Goal: Task Accomplishment & Management: Complete application form

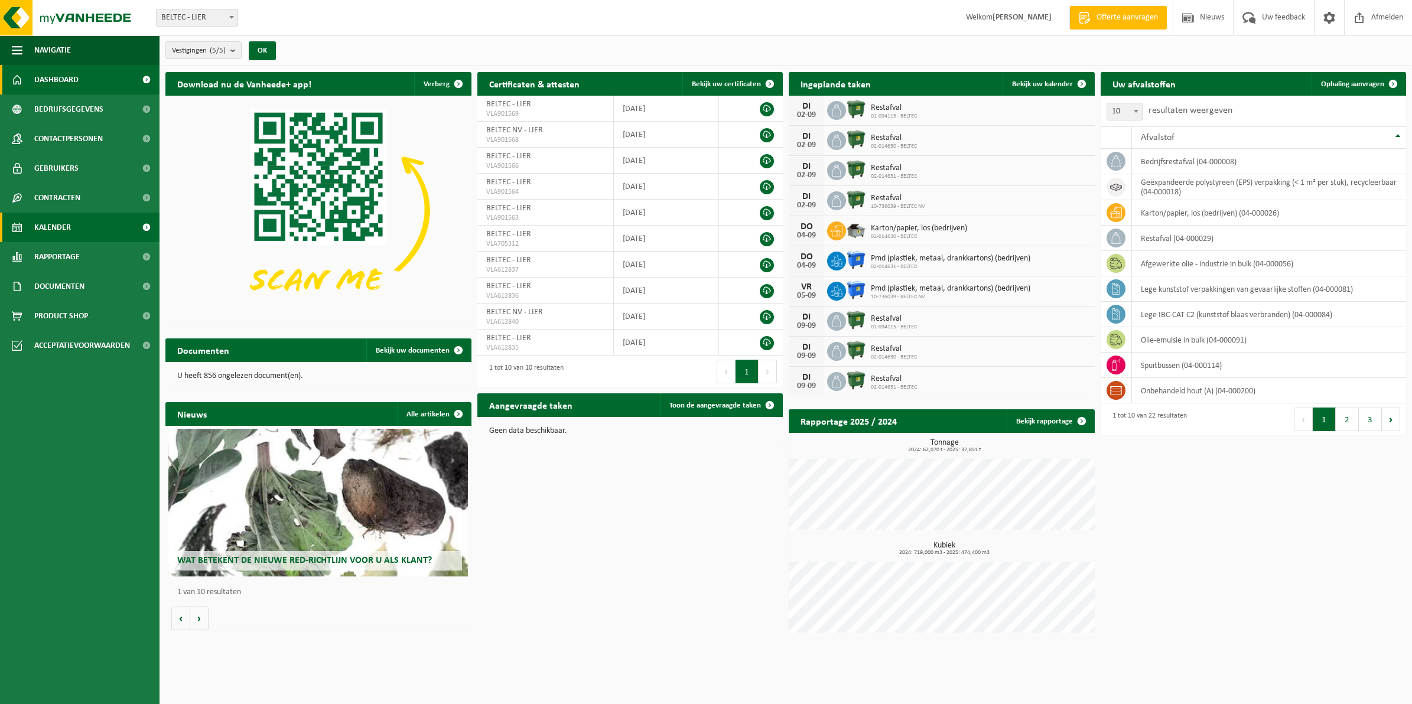
click at [63, 229] on span "Kalender" at bounding box center [52, 228] width 37 height 30
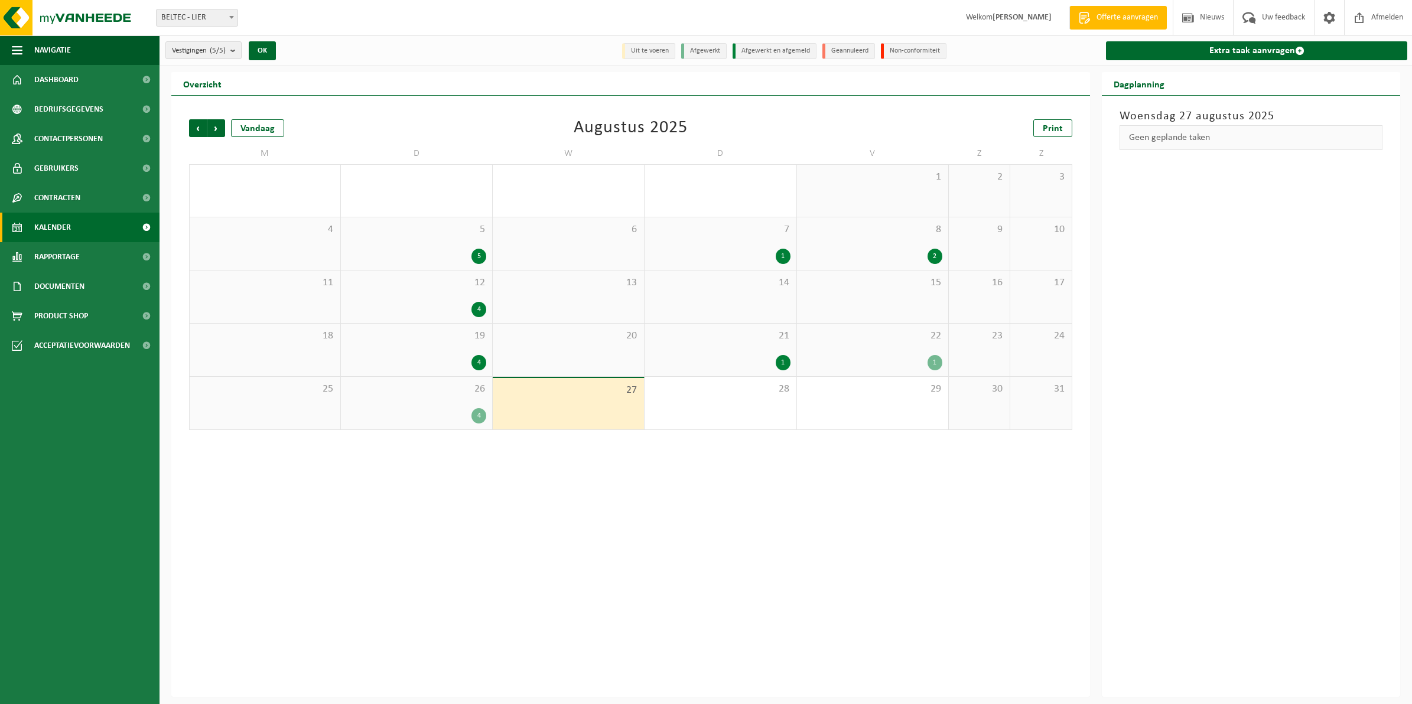
click at [937, 358] on div "1" at bounding box center [934, 362] width 15 height 15
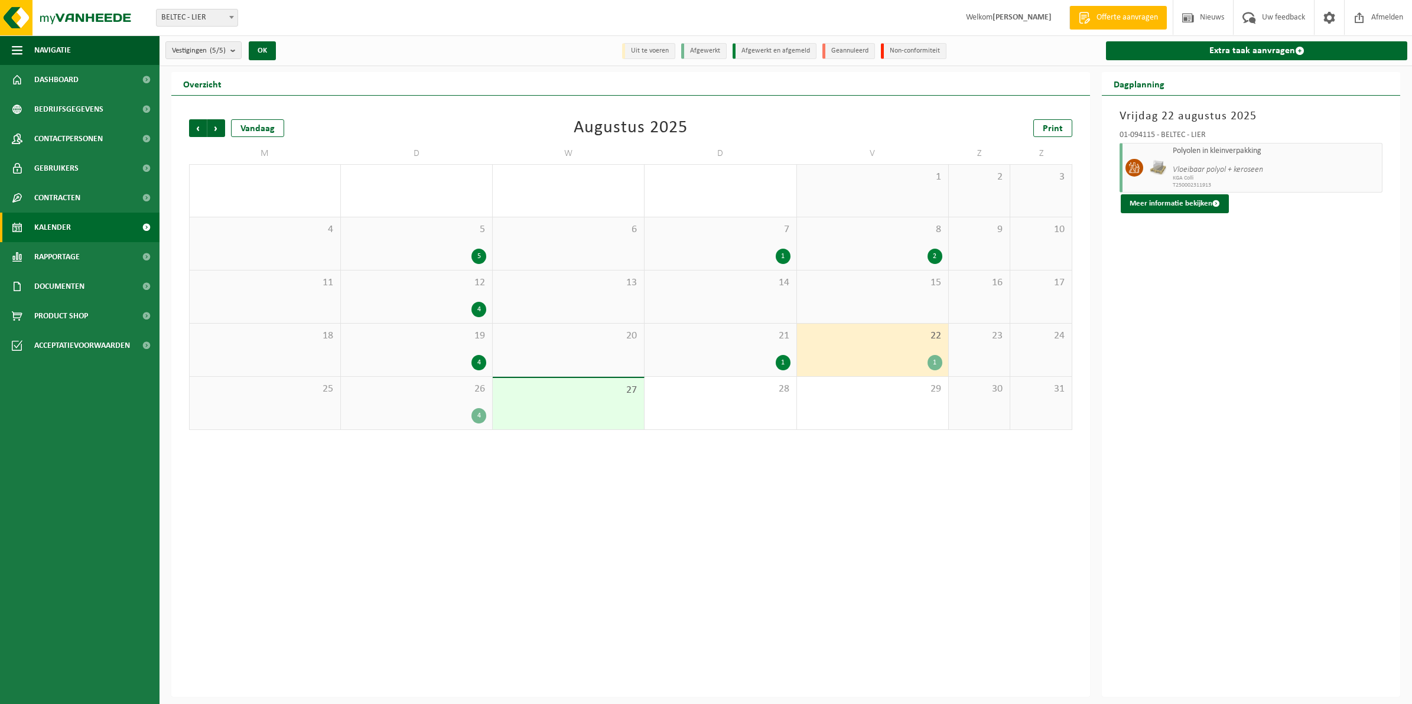
click at [478, 418] on div "4" at bounding box center [478, 415] width 15 height 15
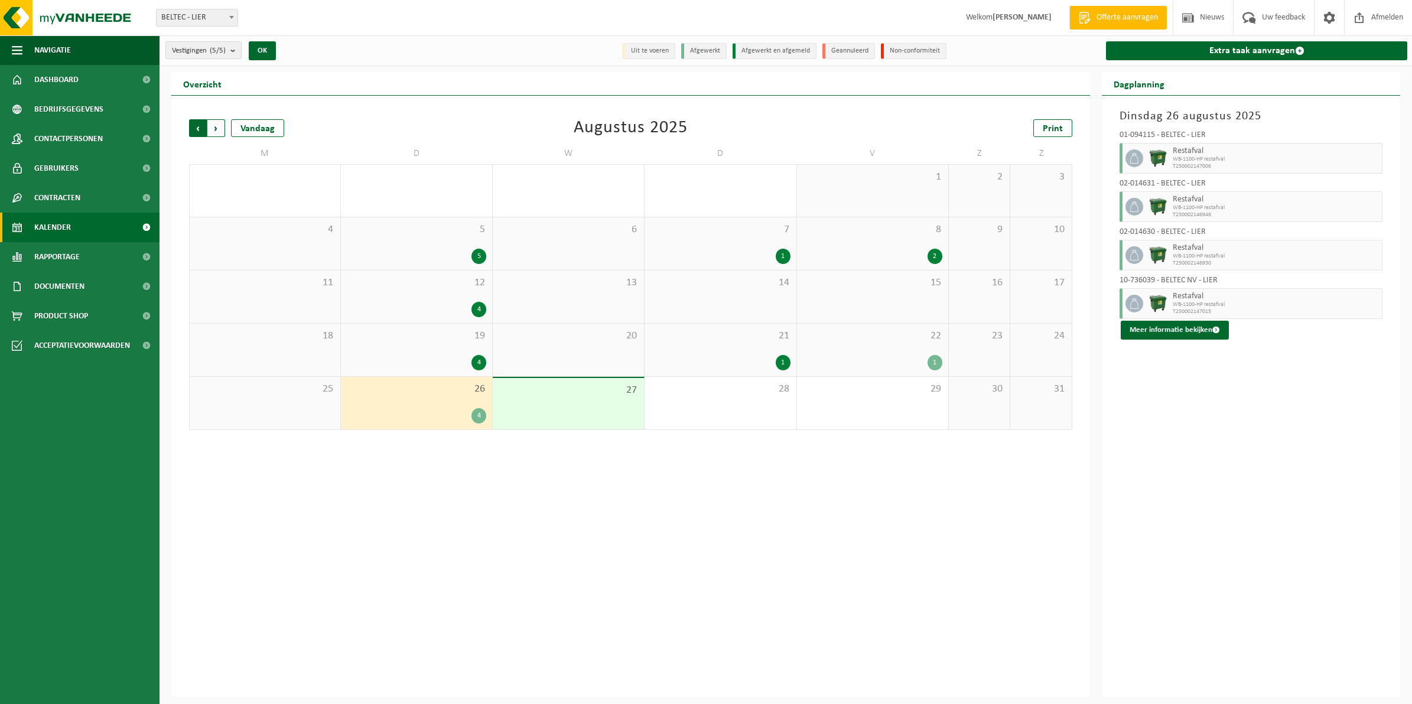
click at [219, 131] on span "Volgende" at bounding box center [216, 128] width 18 height 18
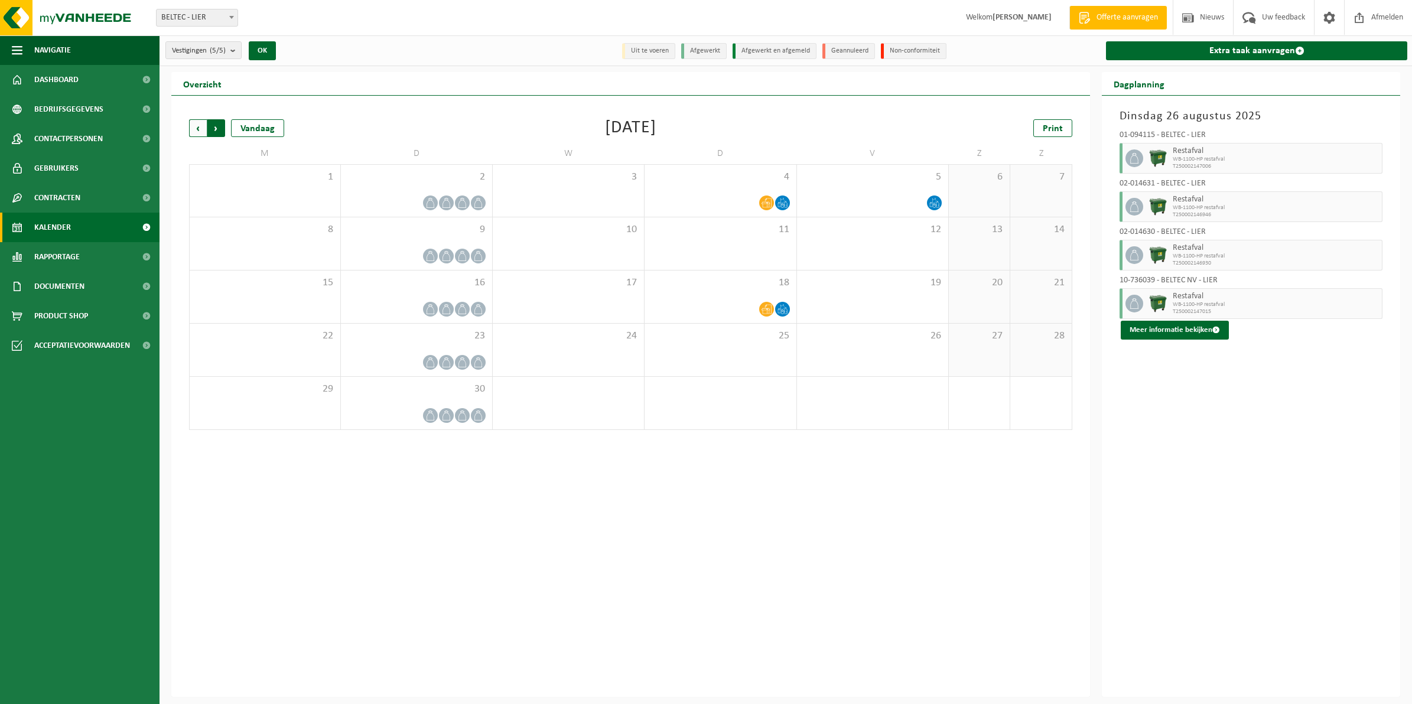
click at [202, 132] on span "Vorige" at bounding box center [198, 128] width 18 height 18
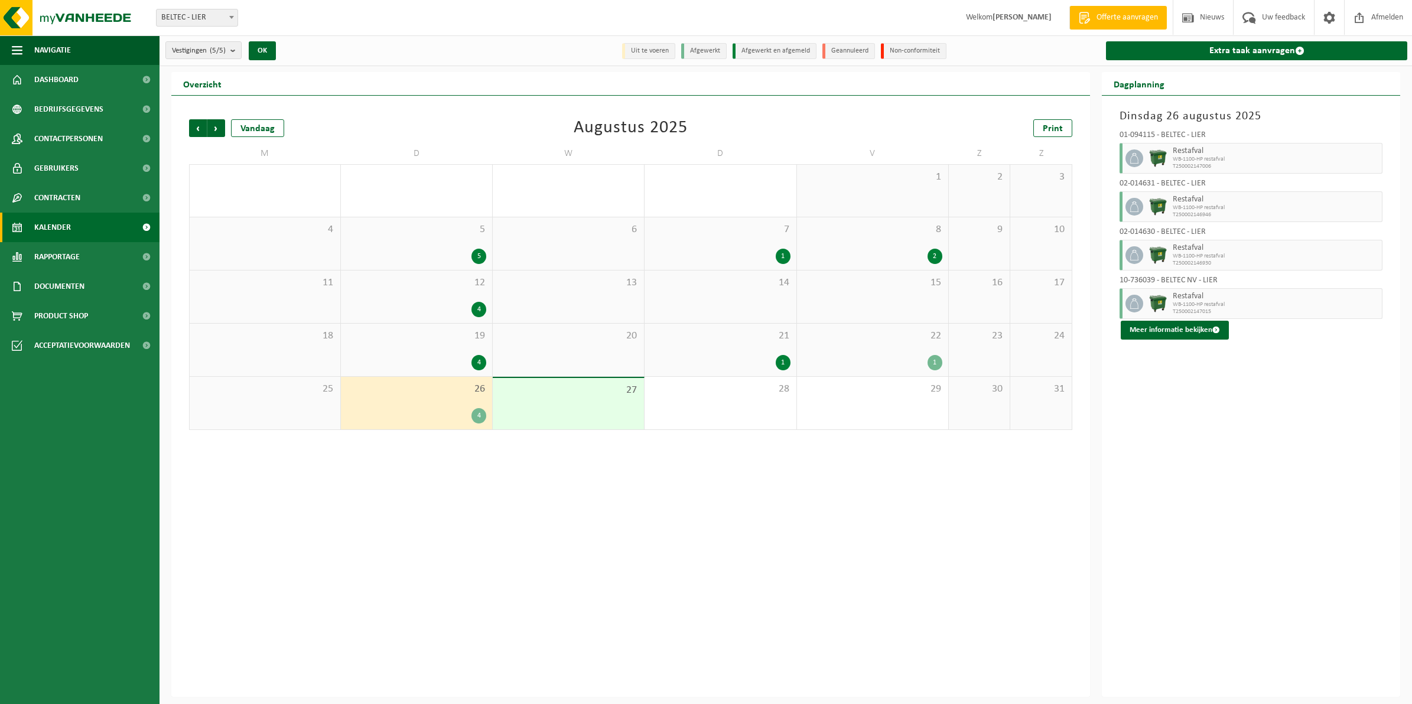
click at [786, 361] on div "1" at bounding box center [782, 362] width 15 height 15
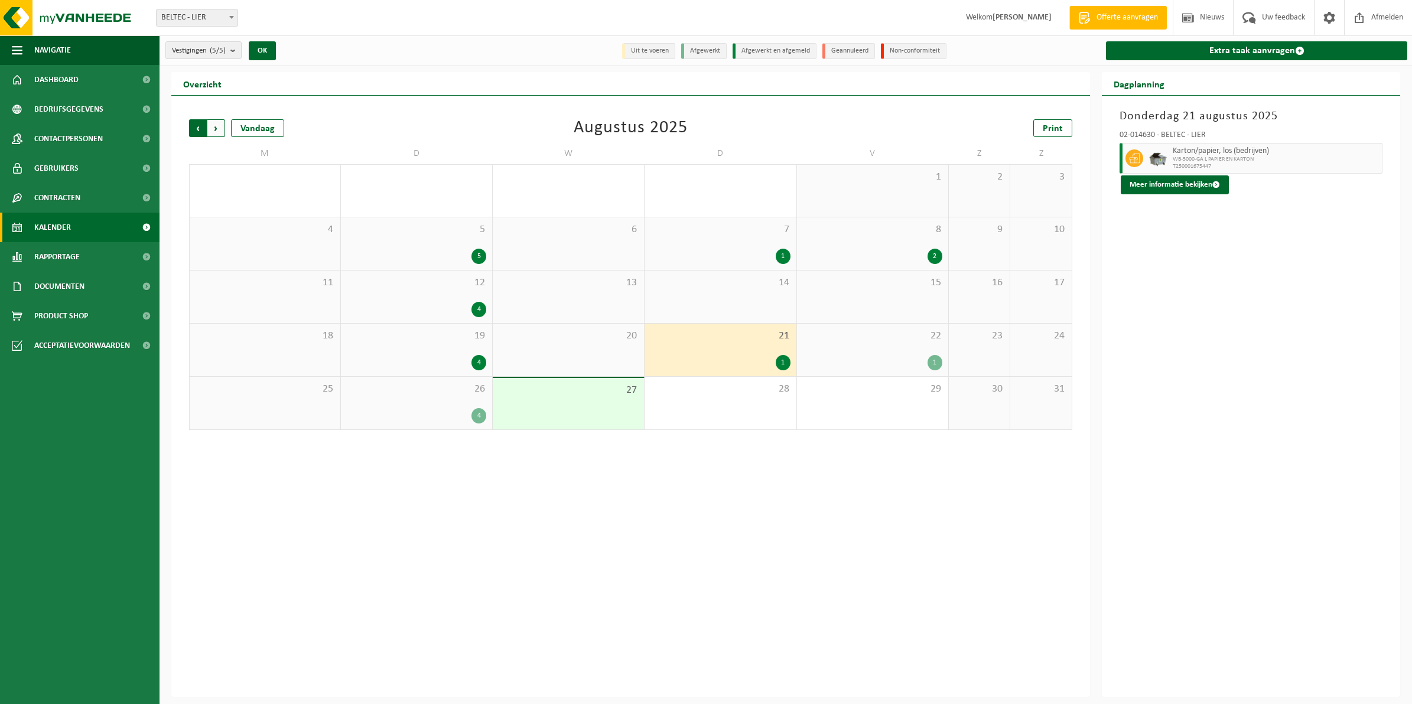
click at [213, 130] on span "Volgende" at bounding box center [216, 128] width 18 height 18
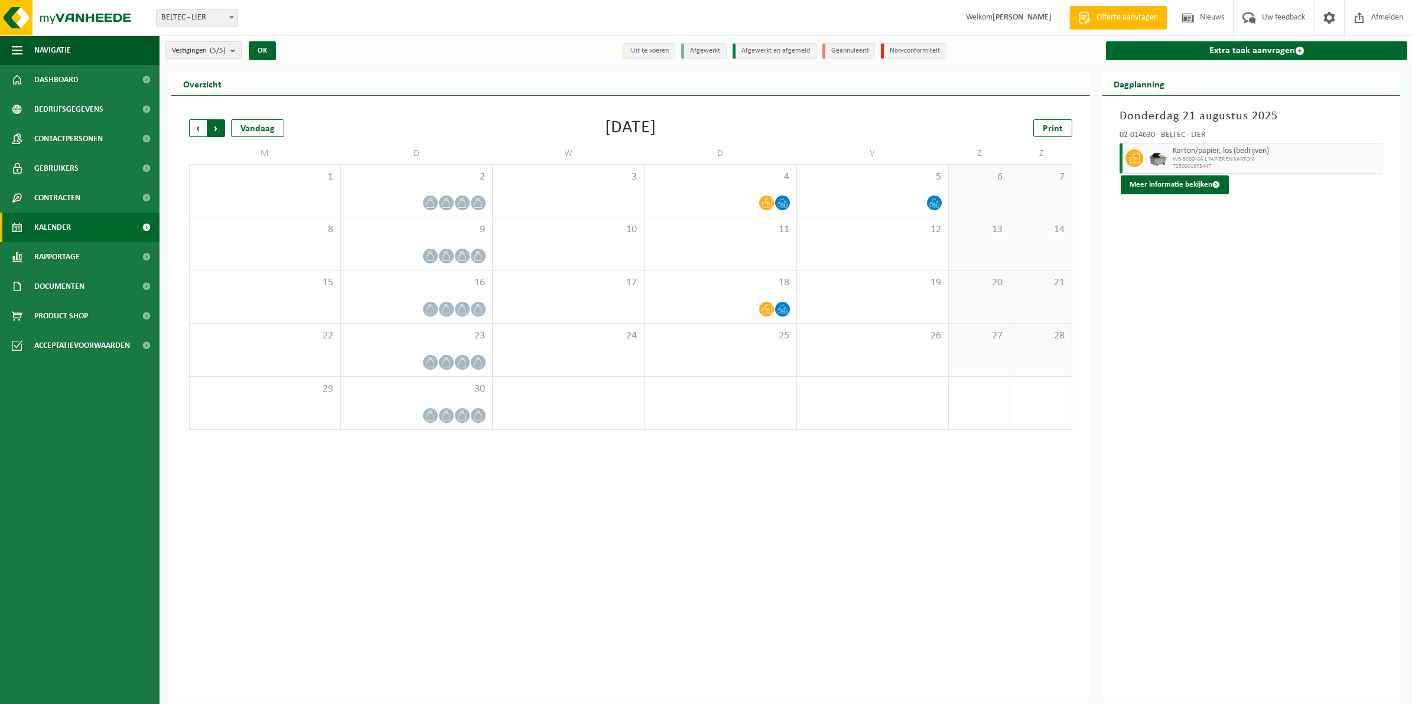
click at [198, 128] on span "Vorige" at bounding box center [198, 128] width 18 height 18
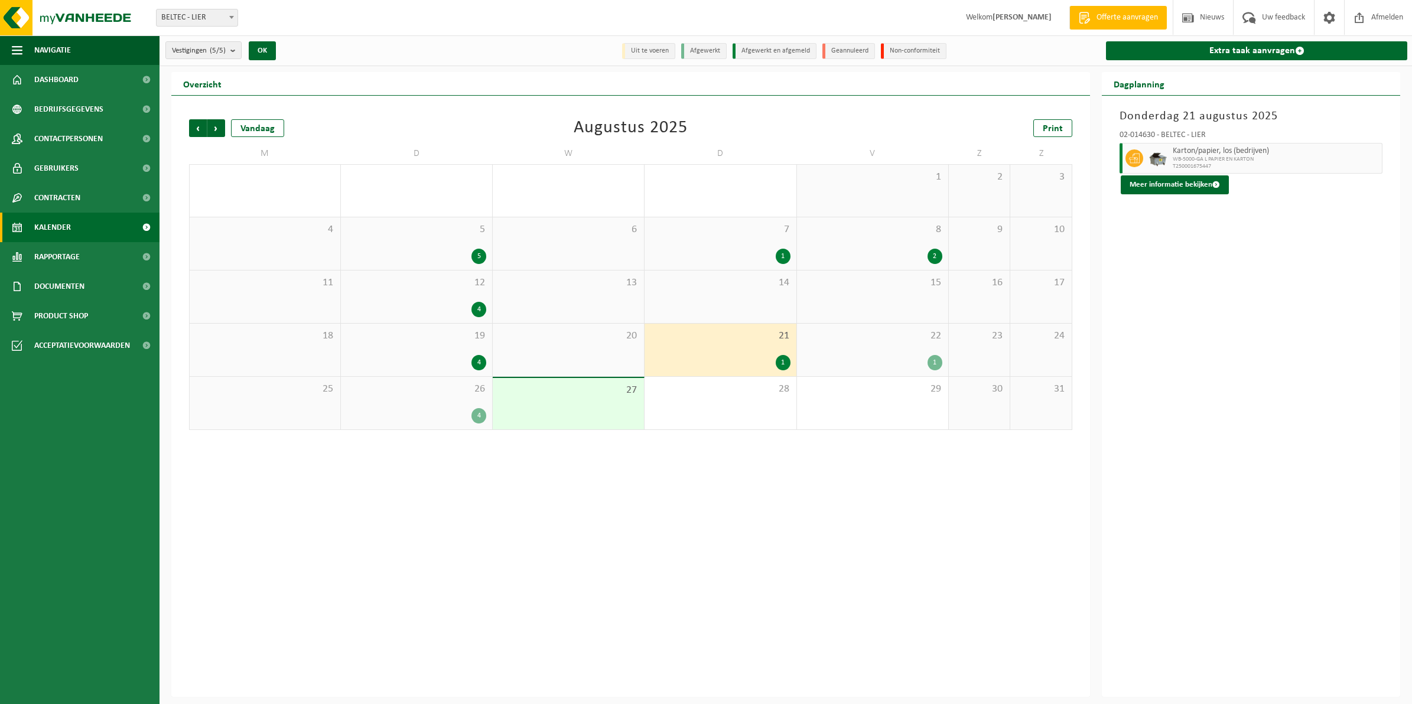
click at [855, 48] on li "Geannuleerd" at bounding box center [848, 51] width 53 height 16
click at [787, 51] on li "Afgewerkt en afgemeld" at bounding box center [774, 51] width 84 height 16
click at [190, 125] on span "Vorige" at bounding box center [198, 128] width 18 height 18
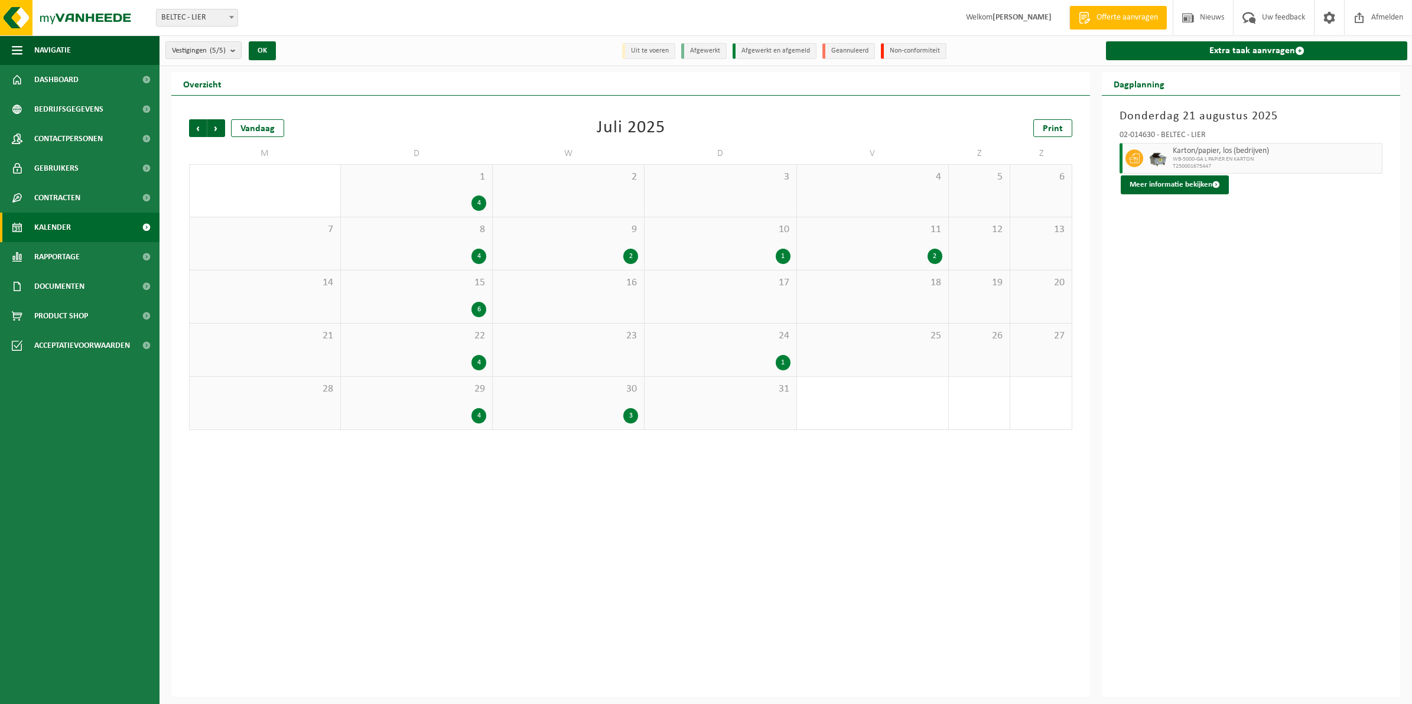
click at [787, 360] on div "1" at bounding box center [782, 362] width 15 height 15
click at [928, 254] on div "2" at bounding box center [934, 256] width 15 height 15
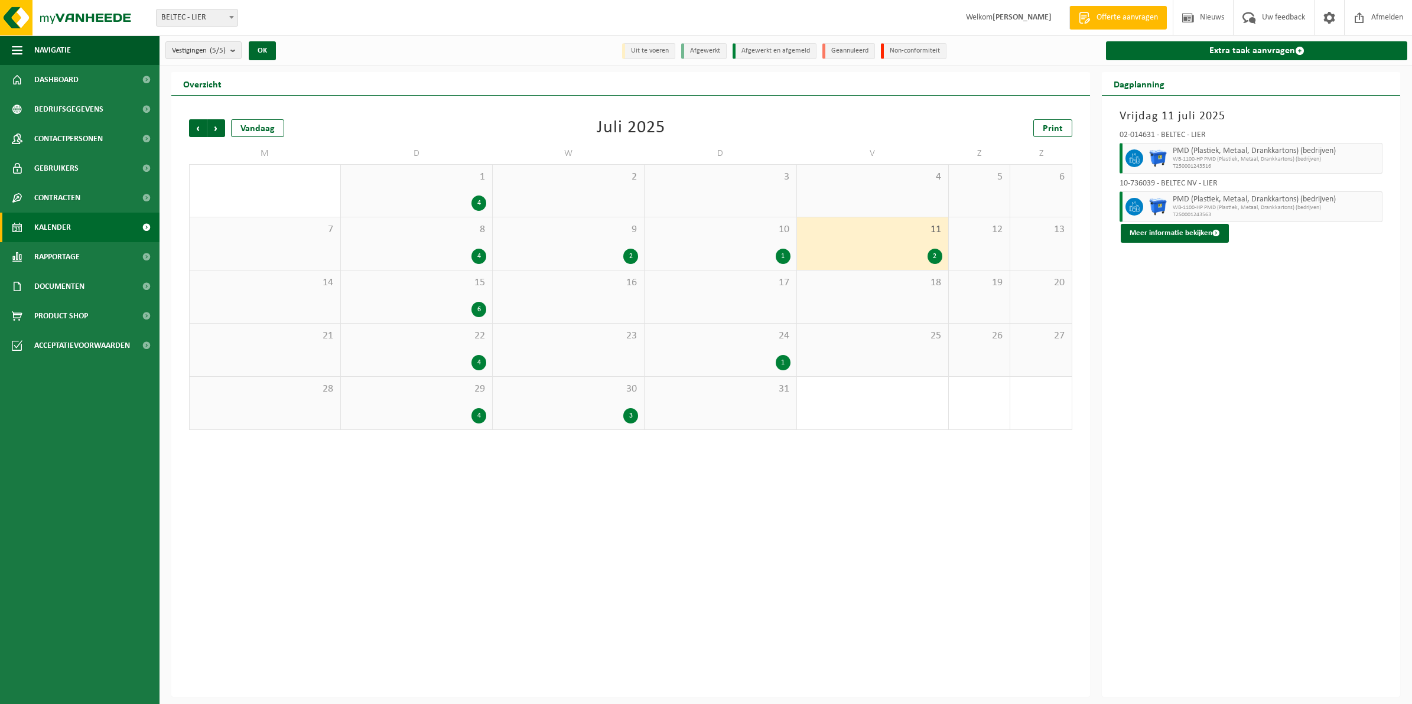
click at [618, 251] on div "2" at bounding box center [567, 256] width 139 height 15
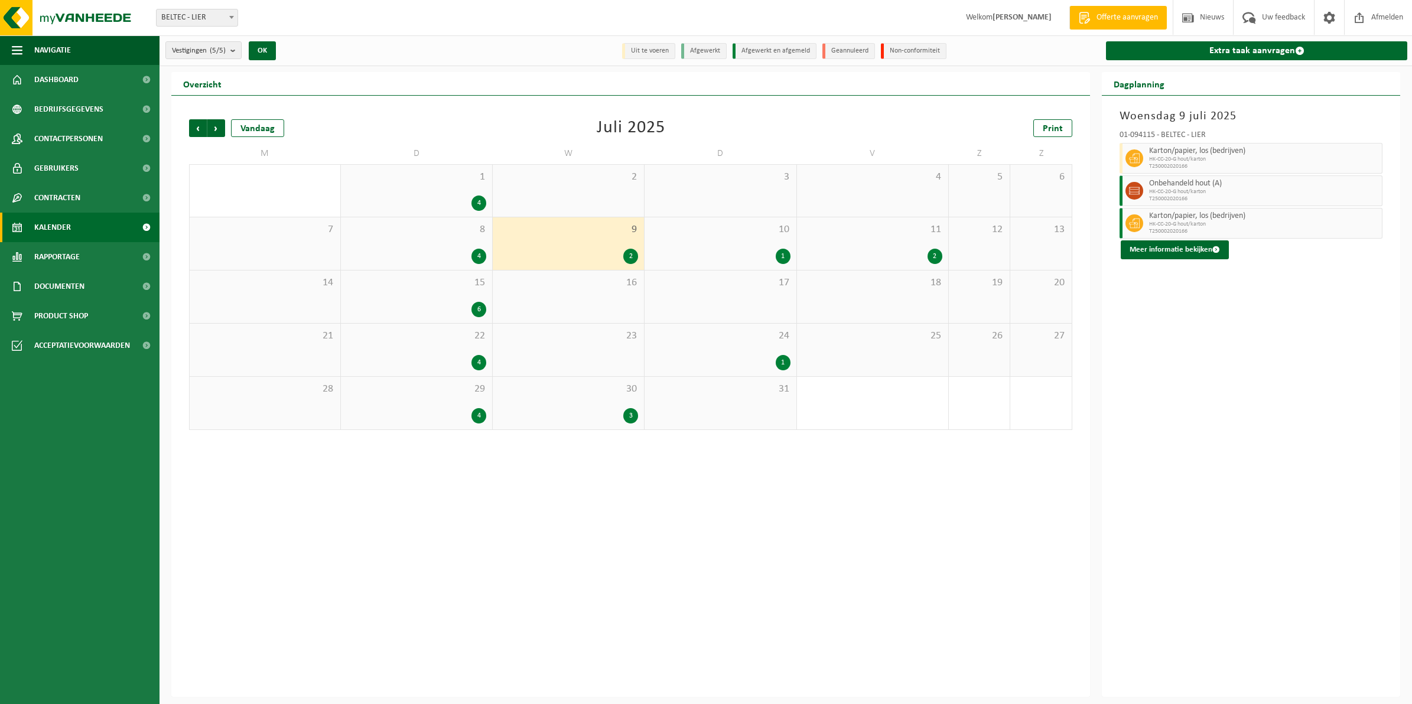
click at [630, 418] on div "3" at bounding box center [630, 415] width 15 height 15
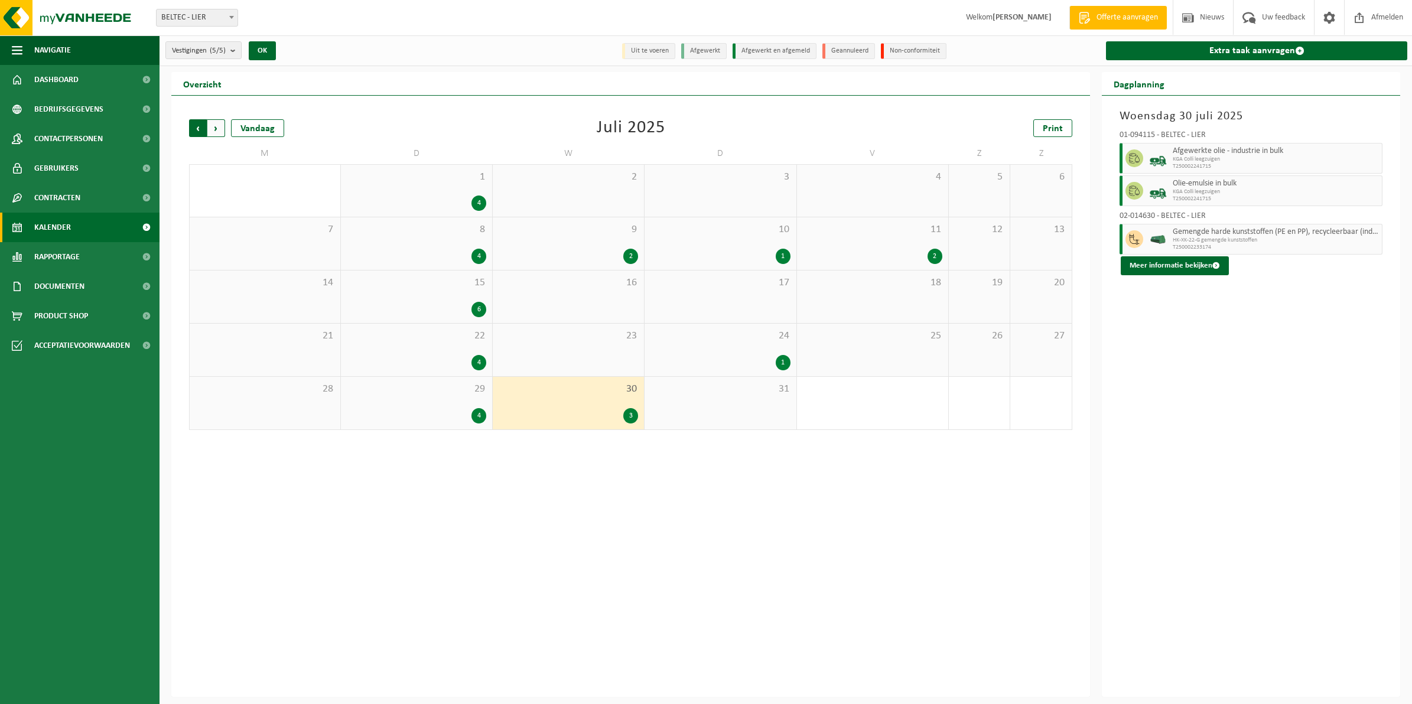
click at [219, 134] on span "Volgende" at bounding box center [216, 128] width 18 height 18
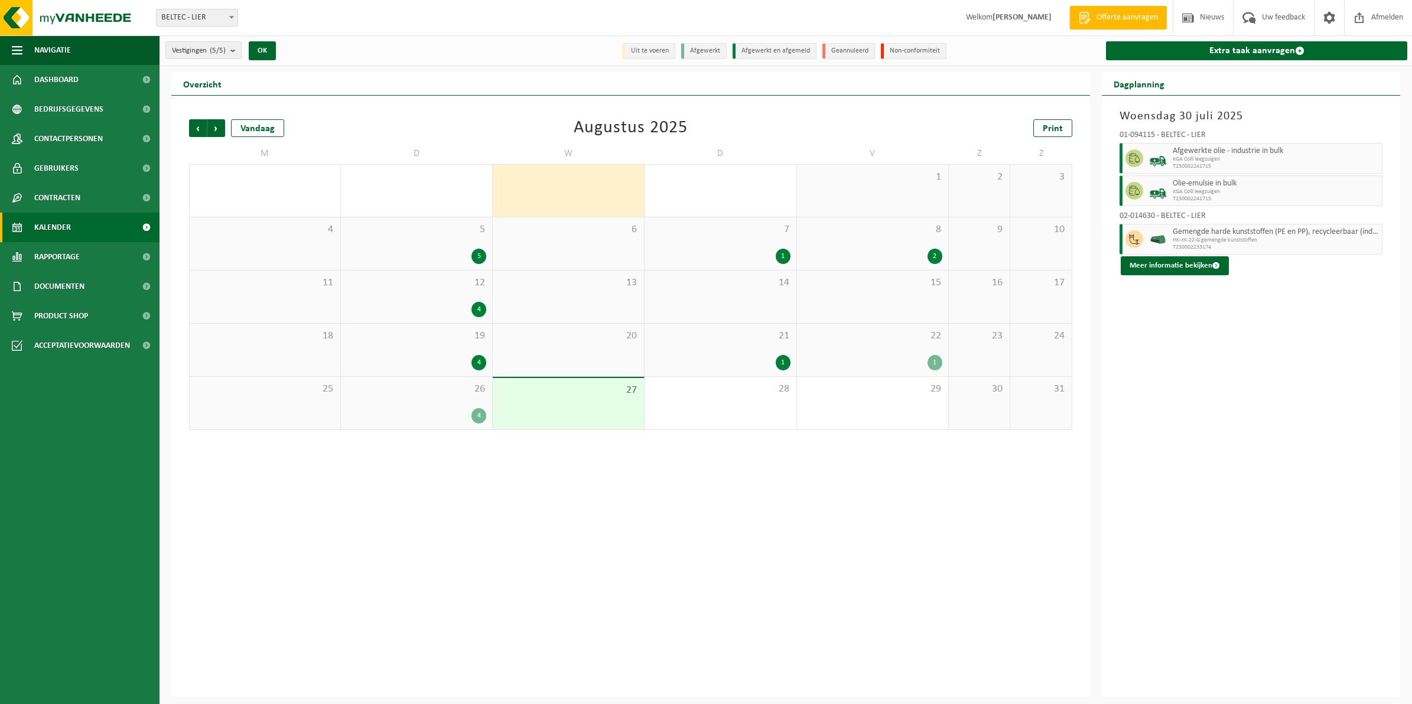
click at [474, 361] on div "4" at bounding box center [478, 362] width 15 height 15
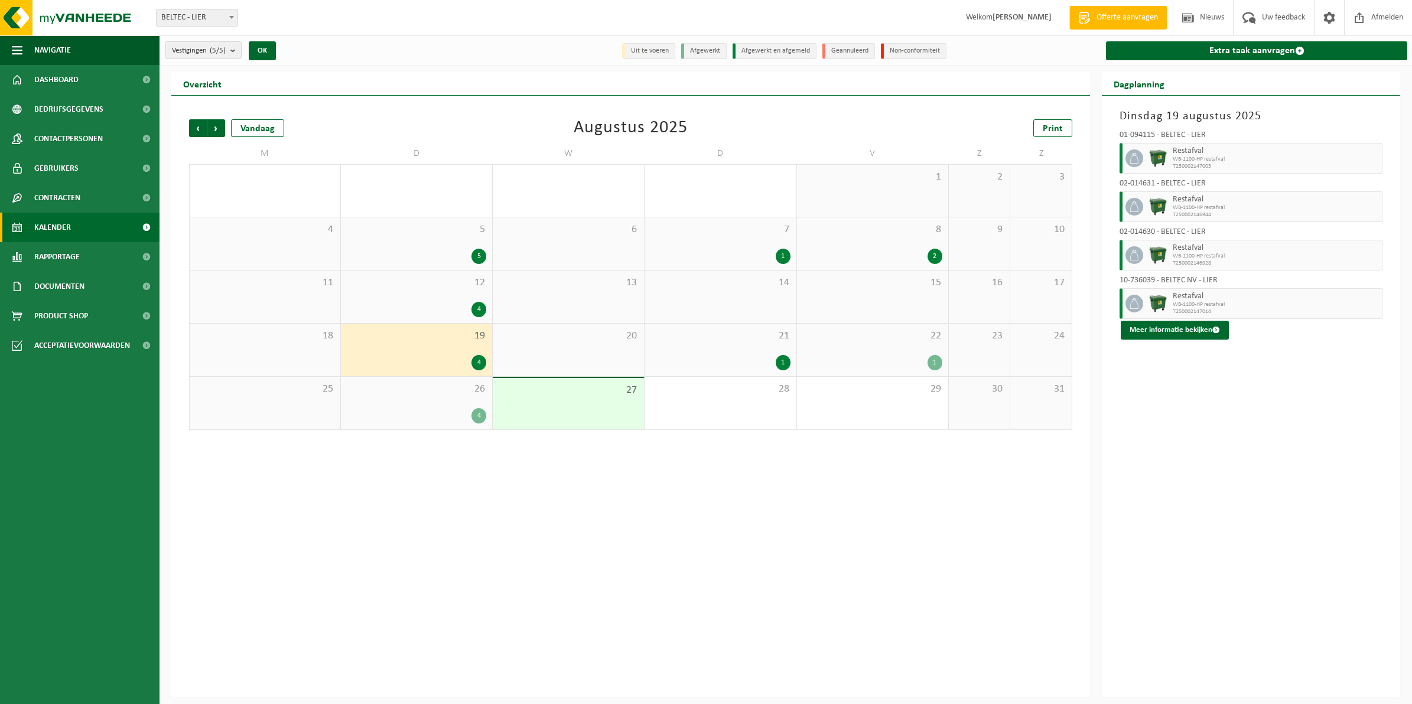
click at [784, 358] on div "1" at bounding box center [782, 362] width 15 height 15
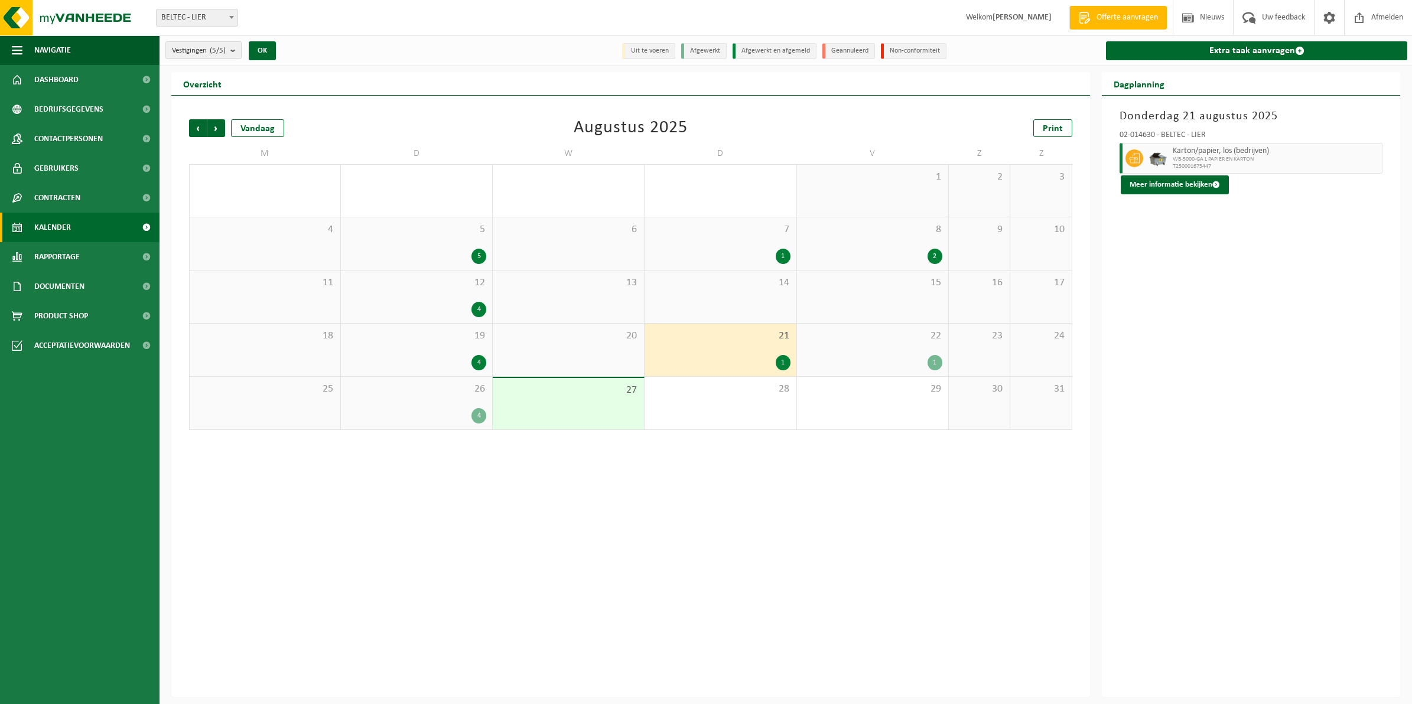
click at [934, 369] on div "1" at bounding box center [934, 362] width 15 height 15
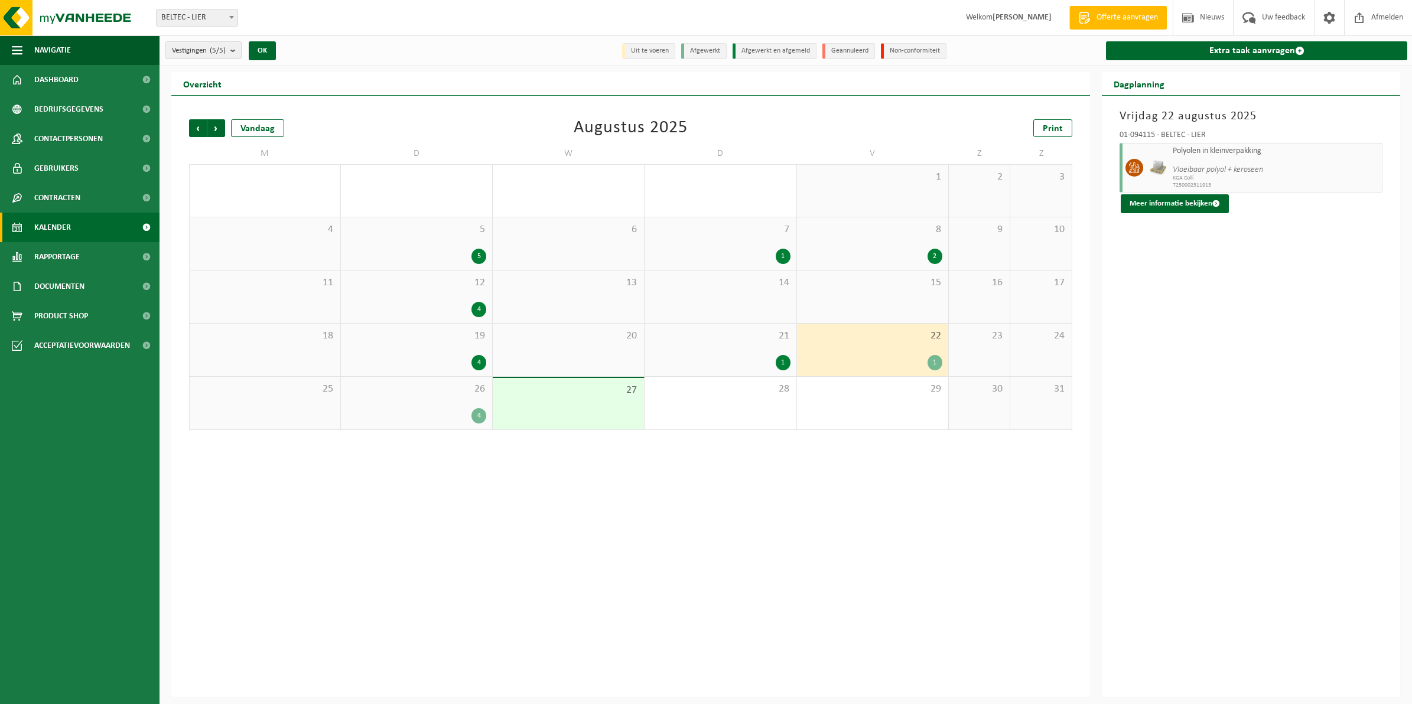
click at [477, 418] on div "4" at bounding box center [478, 415] width 15 height 15
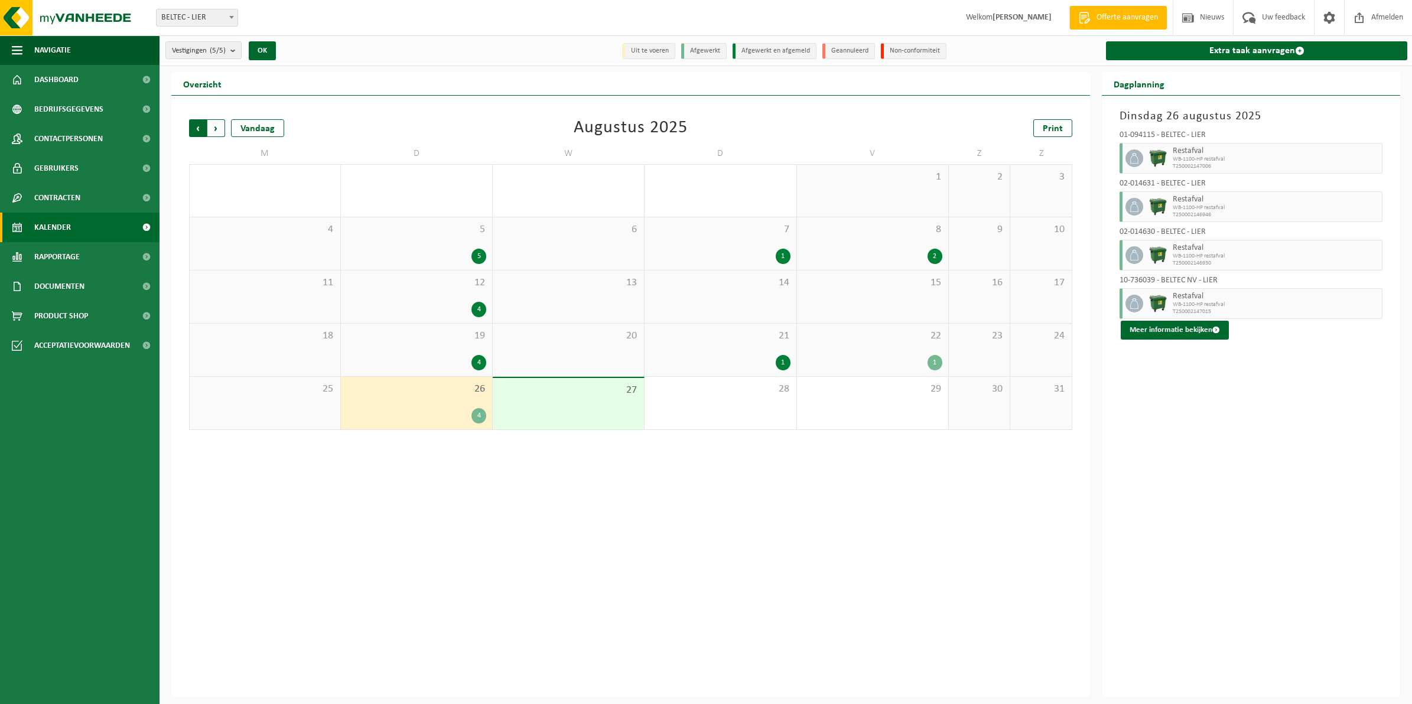
click at [216, 131] on span "Volgende" at bounding box center [216, 128] width 18 height 18
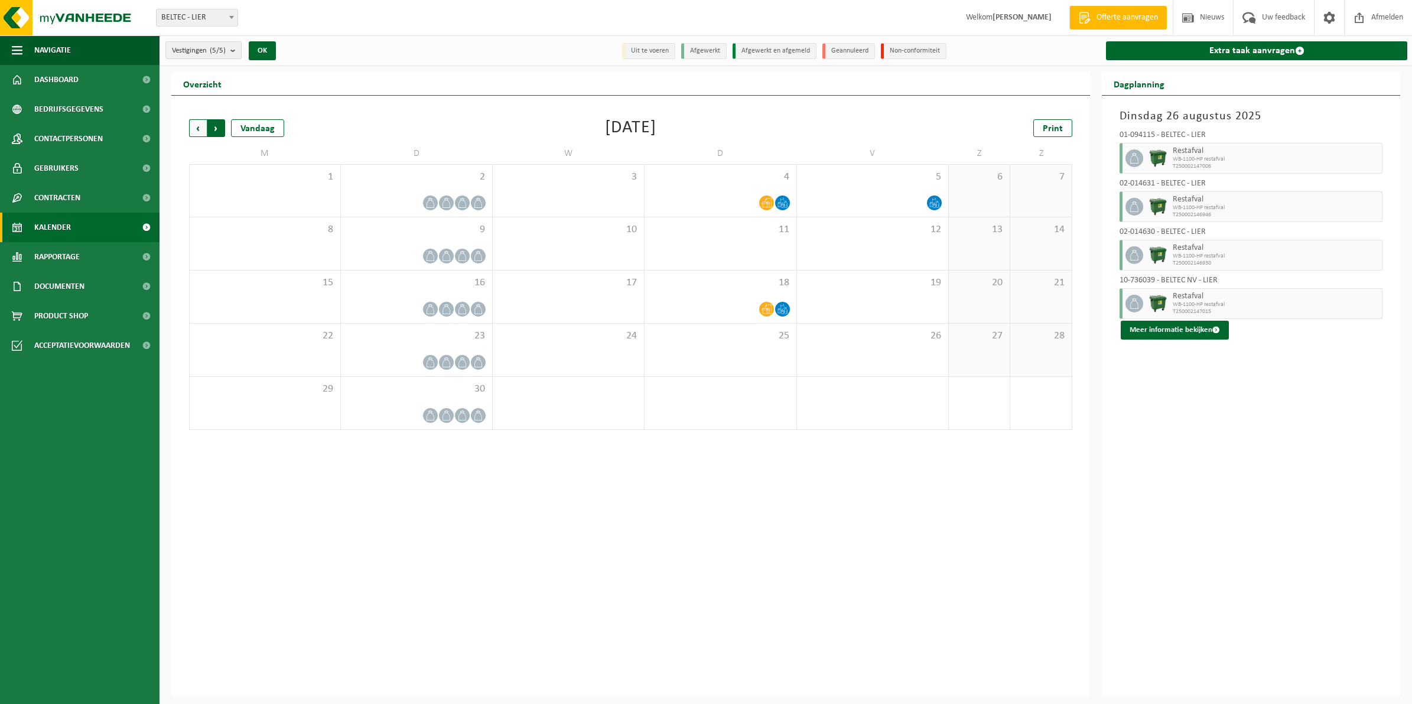
click at [200, 125] on span "Vorige" at bounding box center [198, 128] width 18 height 18
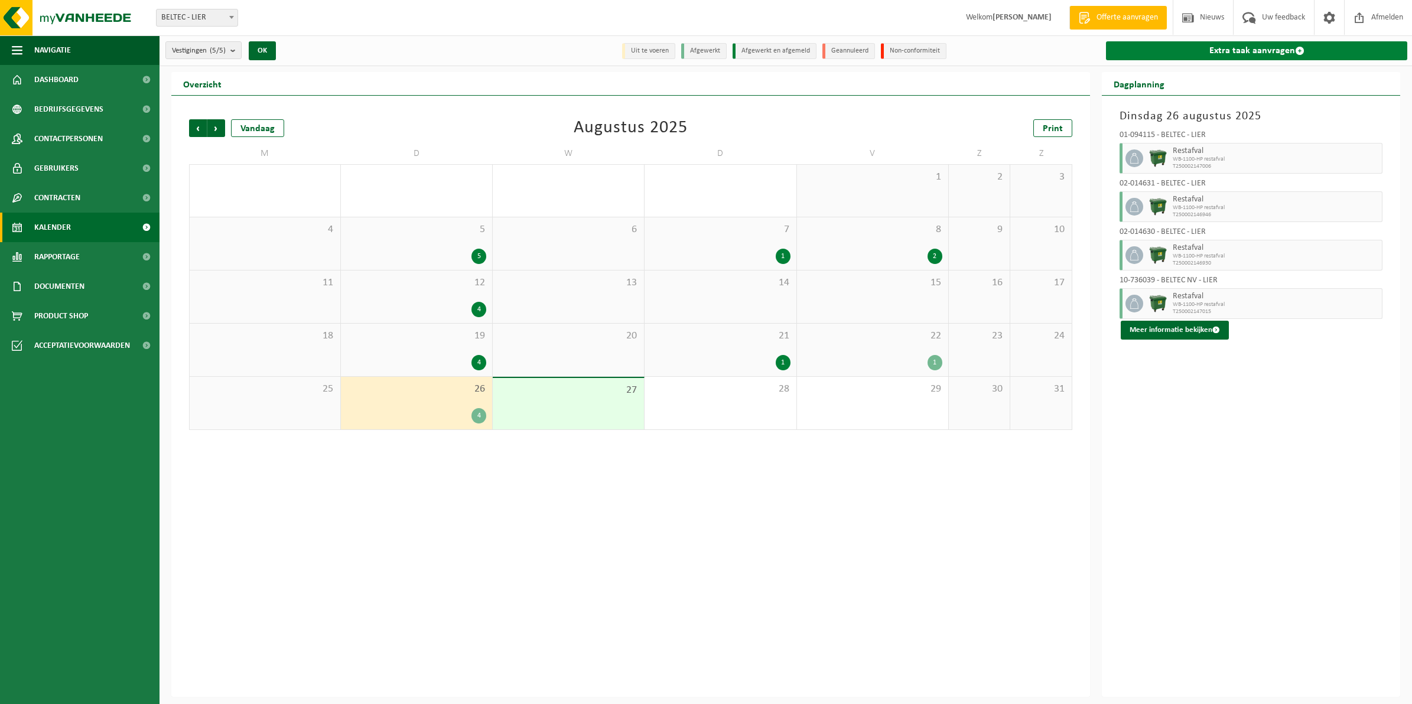
click at [1267, 52] on link "Extra taak aanvragen" at bounding box center [1256, 50] width 301 height 19
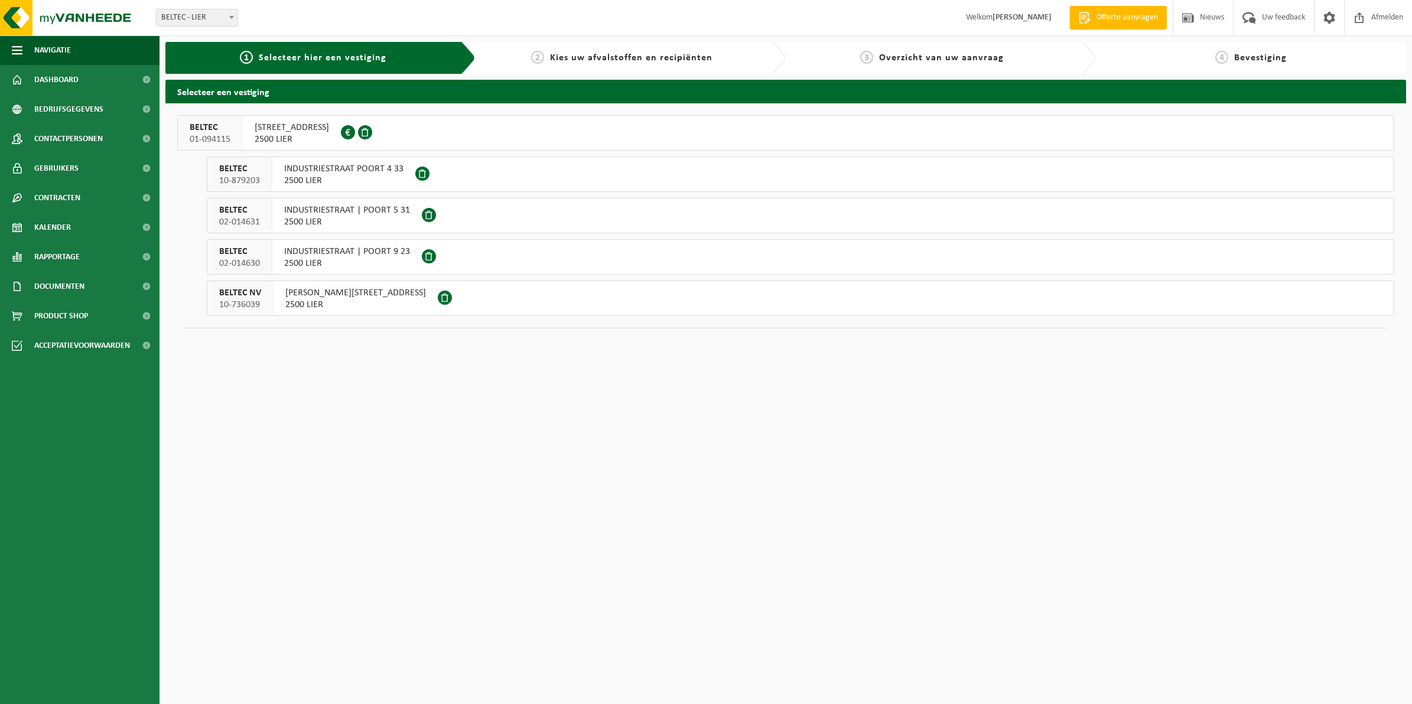
click at [288, 299] on span "2500 LIER" at bounding box center [355, 305] width 141 height 12
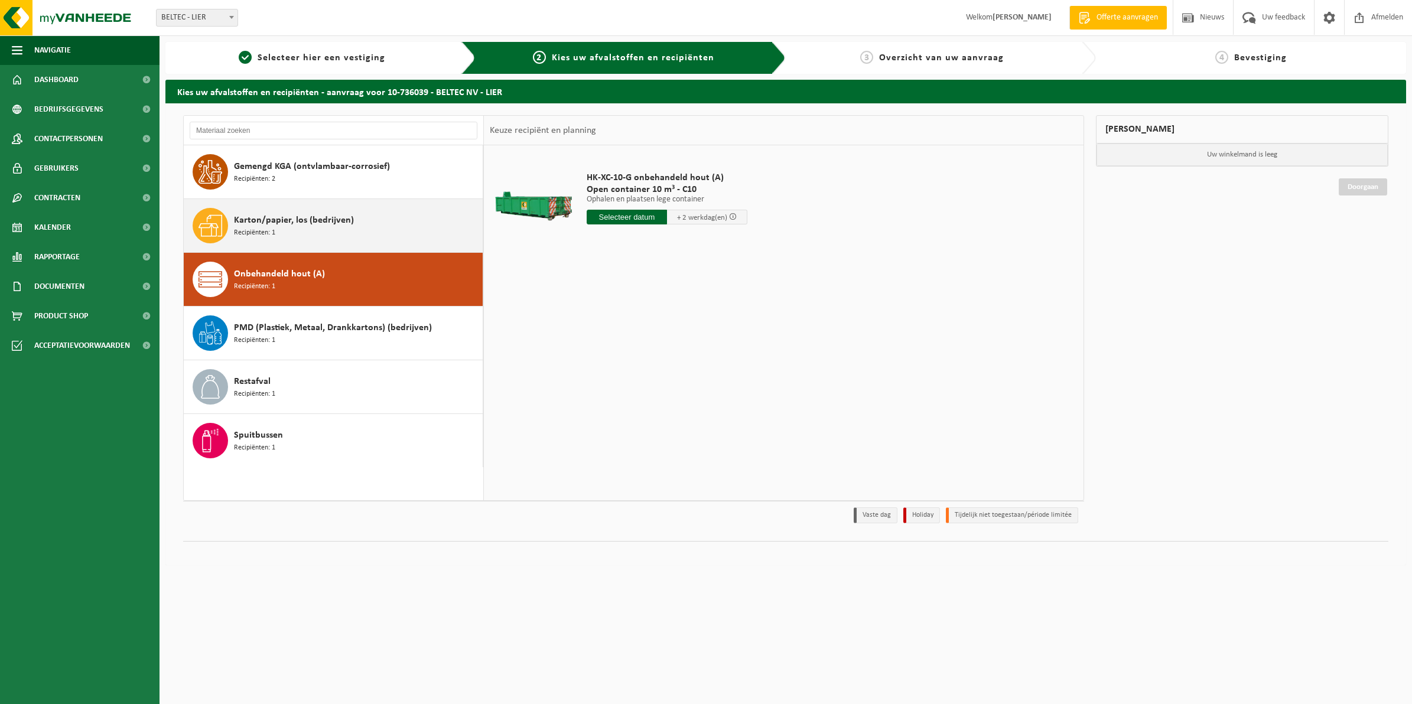
click at [384, 224] on div "Karton/papier, los (bedrijven) Recipiënten: 1" at bounding box center [357, 225] width 246 height 35
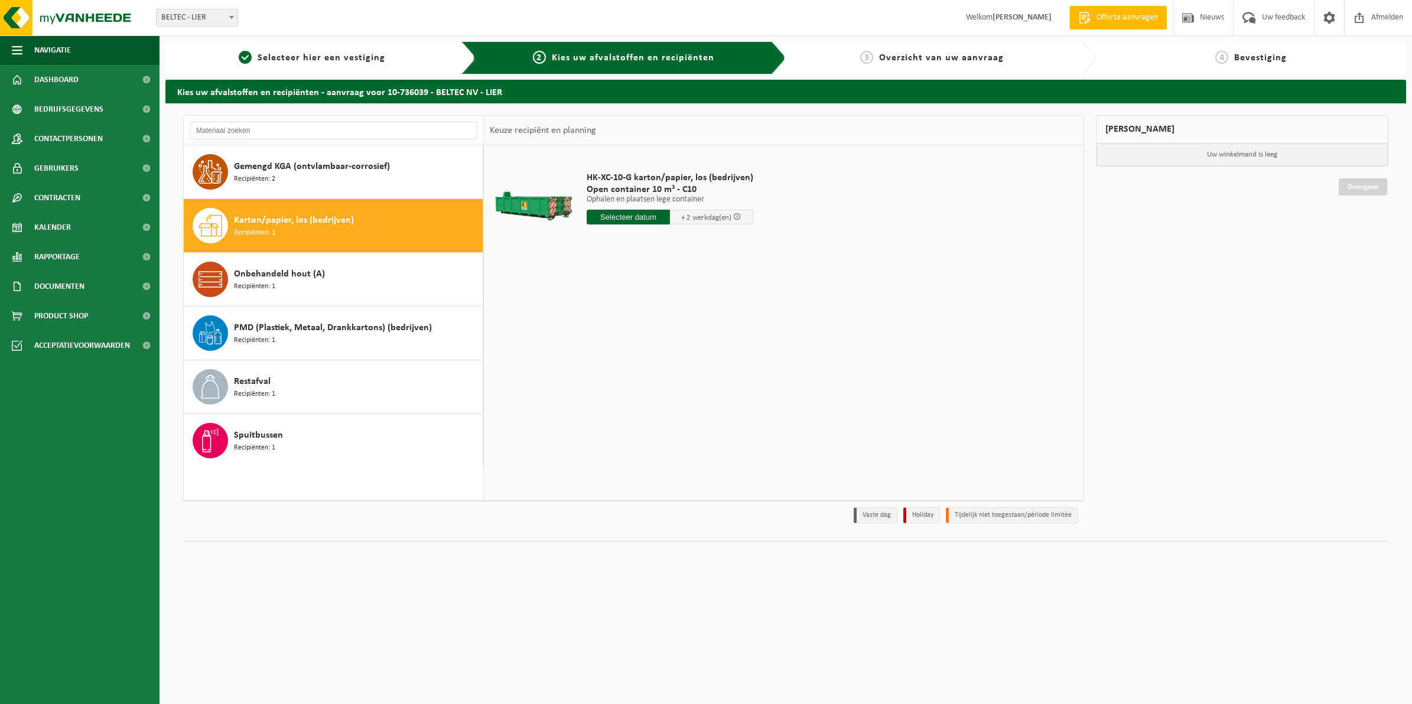
click at [632, 216] on input "text" at bounding box center [627, 217] width 83 height 15
click at [660, 362] on div "28" at bounding box center [659, 360] width 21 height 19
type input "Van 2025-08-28"
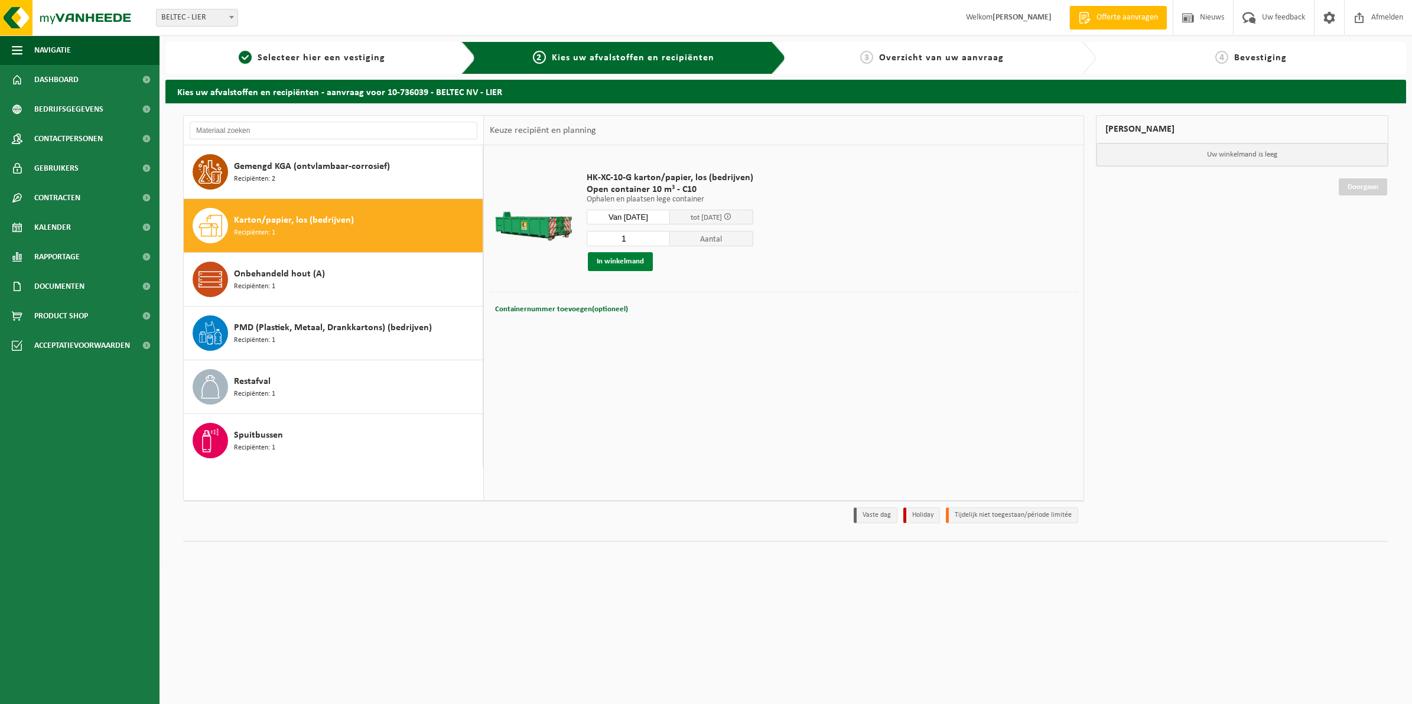
click at [630, 261] on button "In winkelmand" at bounding box center [620, 261] width 65 height 19
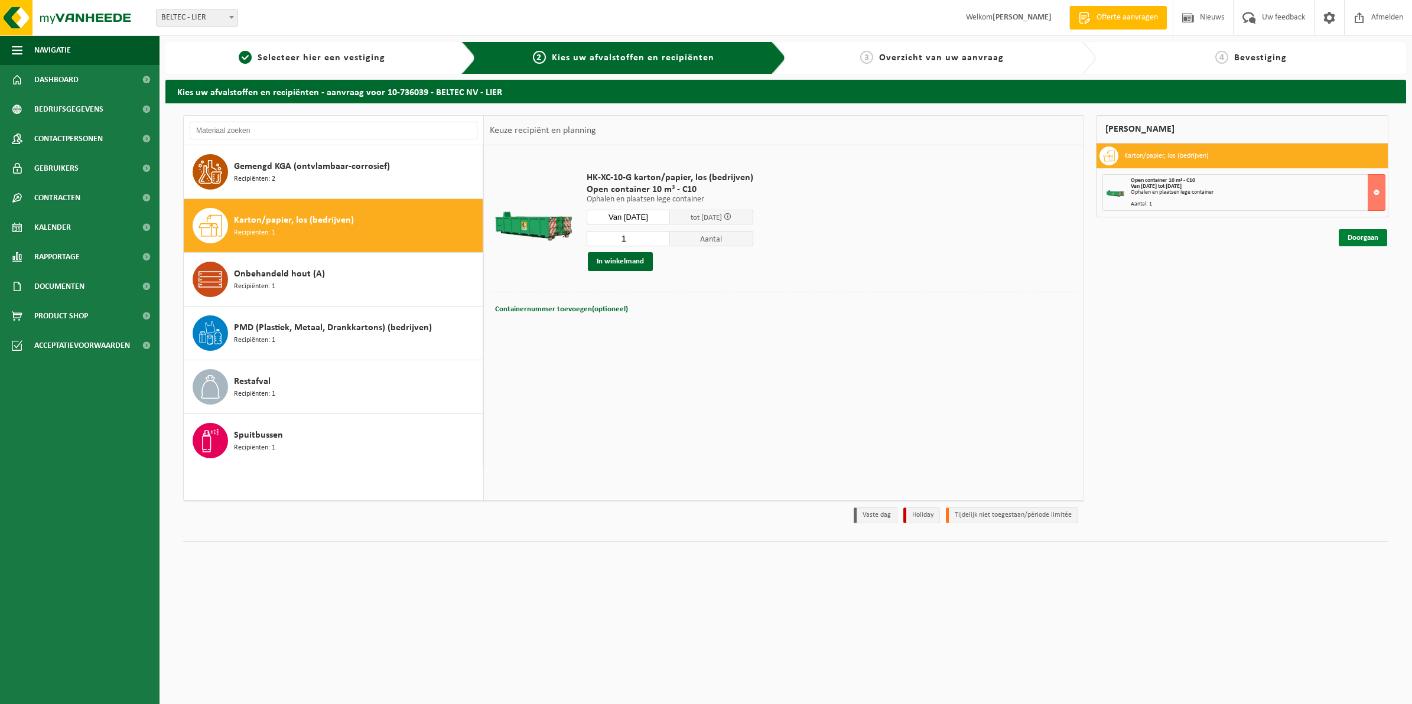
click at [1374, 241] on link "Doorgaan" at bounding box center [1362, 237] width 48 height 17
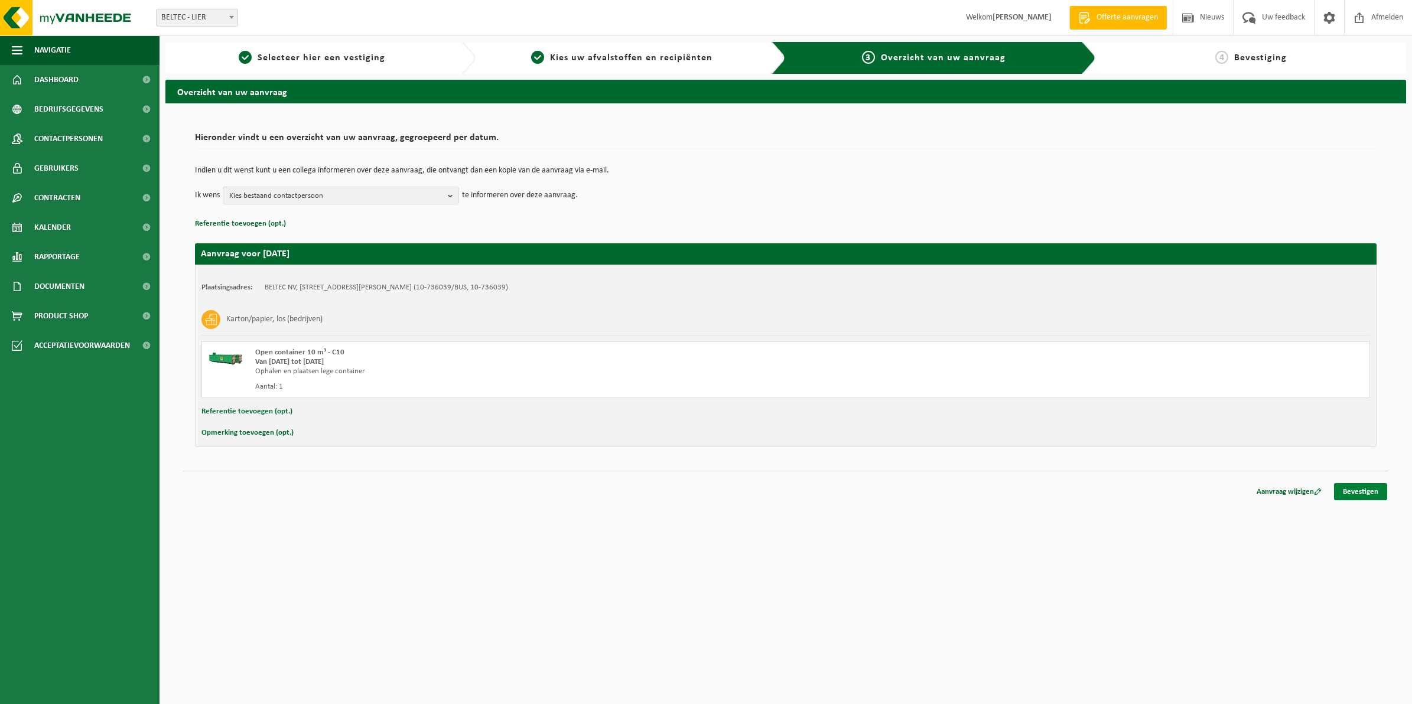
click at [1357, 492] on link "Bevestigen" at bounding box center [1360, 491] width 53 height 17
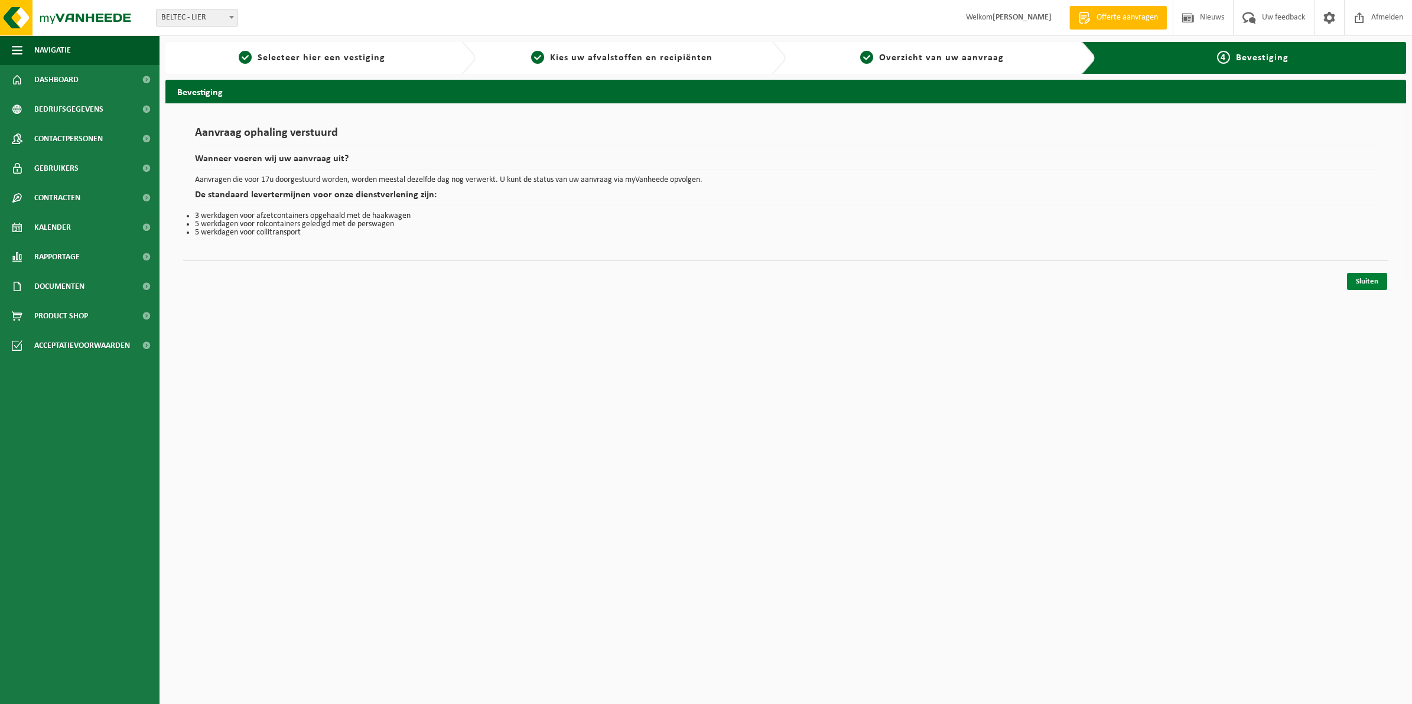
click at [1363, 282] on link "Sluiten" at bounding box center [1367, 281] width 40 height 17
